Goal: Task Accomplishment & Management: Manage account settings

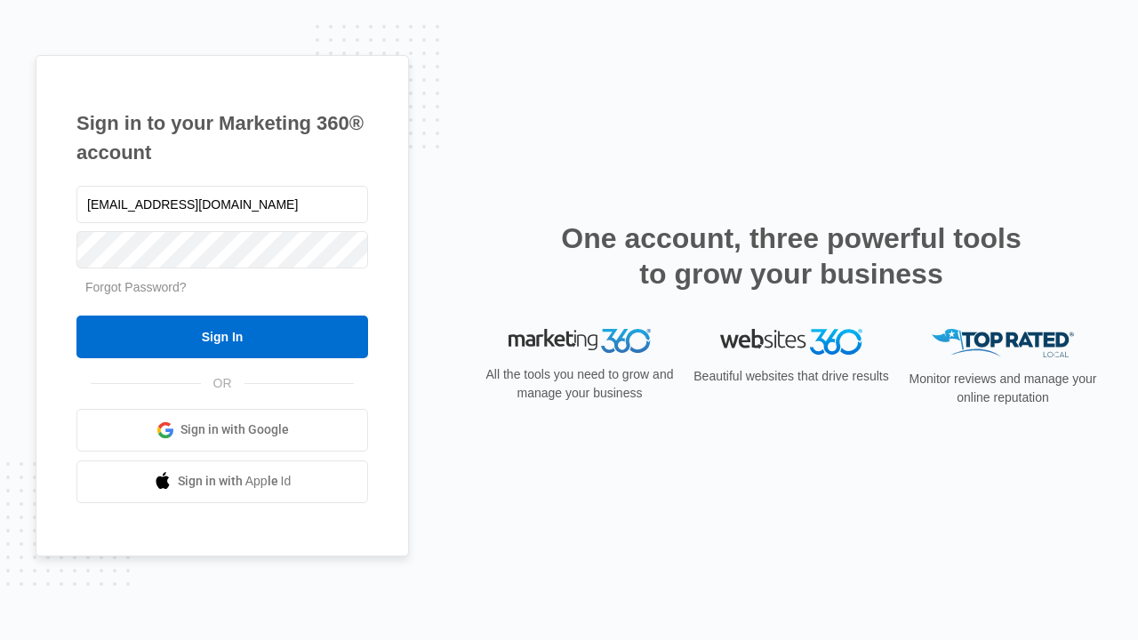
type input "dankie614@gmail.com"
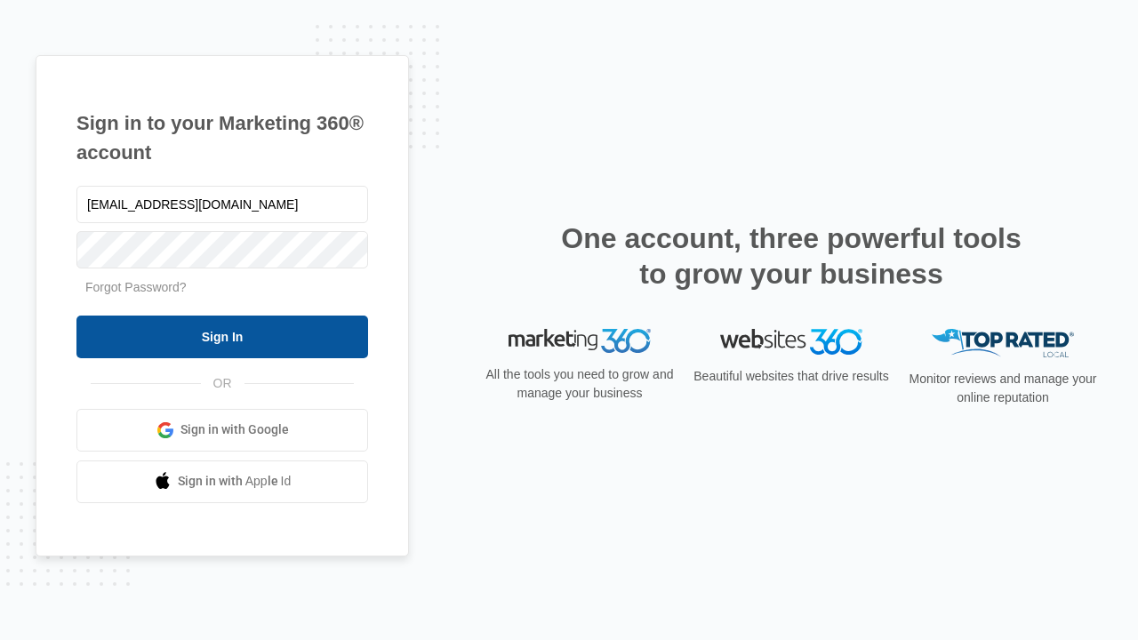
click at [222, 336] on input "Sign In" at bounding box center [222, 336] width 292 height 43
